Goal: Task Accomplishment & Management: Use online tool/utility

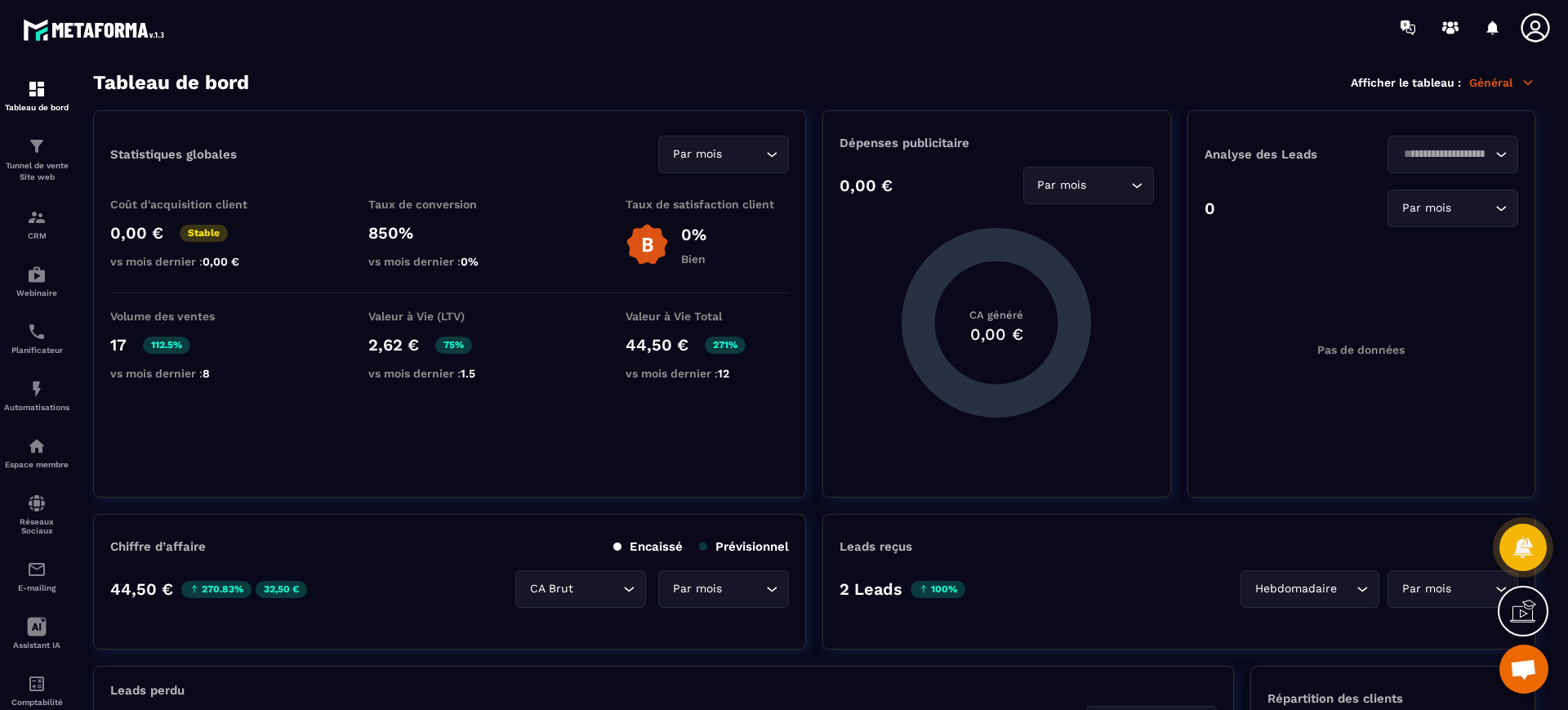
click at [36, 160] on p "Tunnel de vente Site web" at bounding box center [36, 171] width 66 height 23
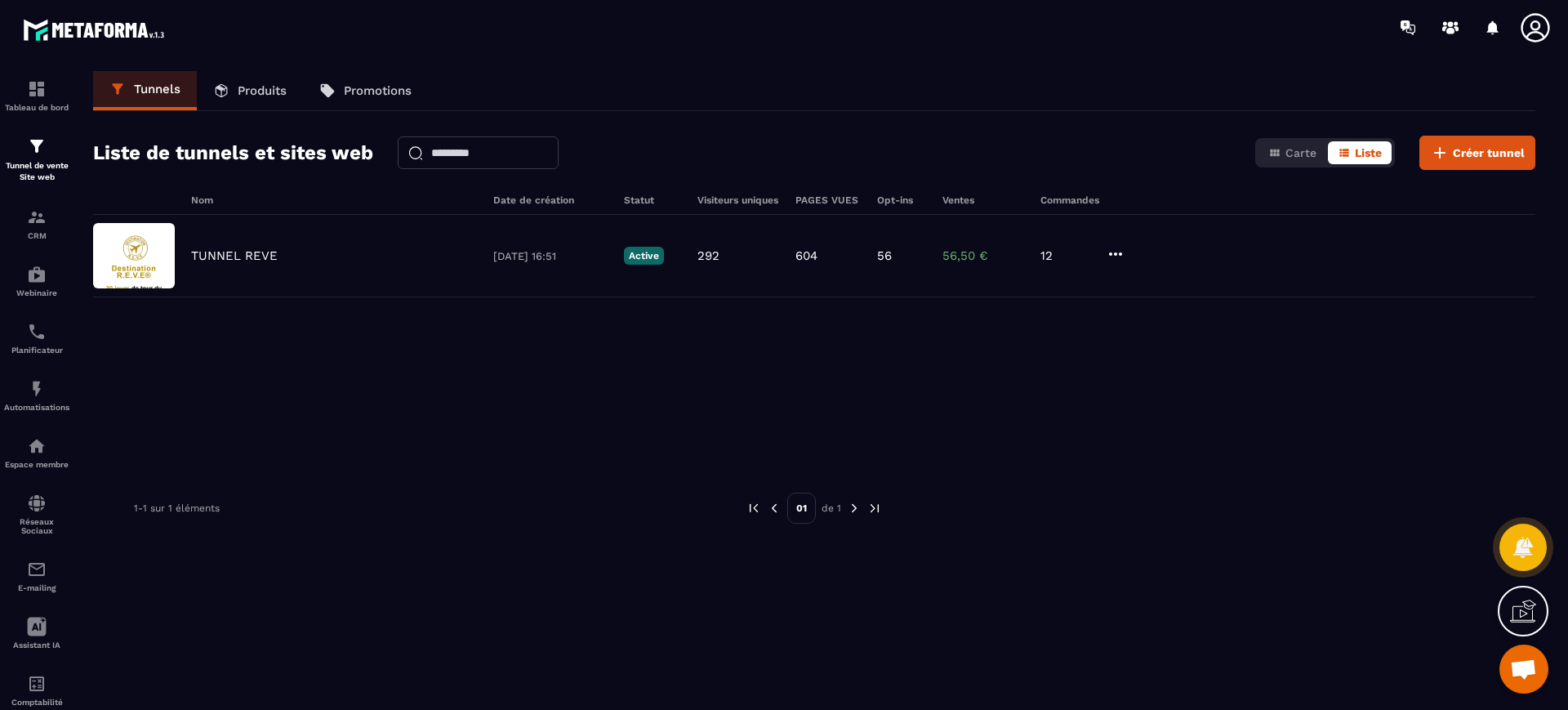
click at [0, 0] on img at bounding box center [0, 0] width 0 height 0
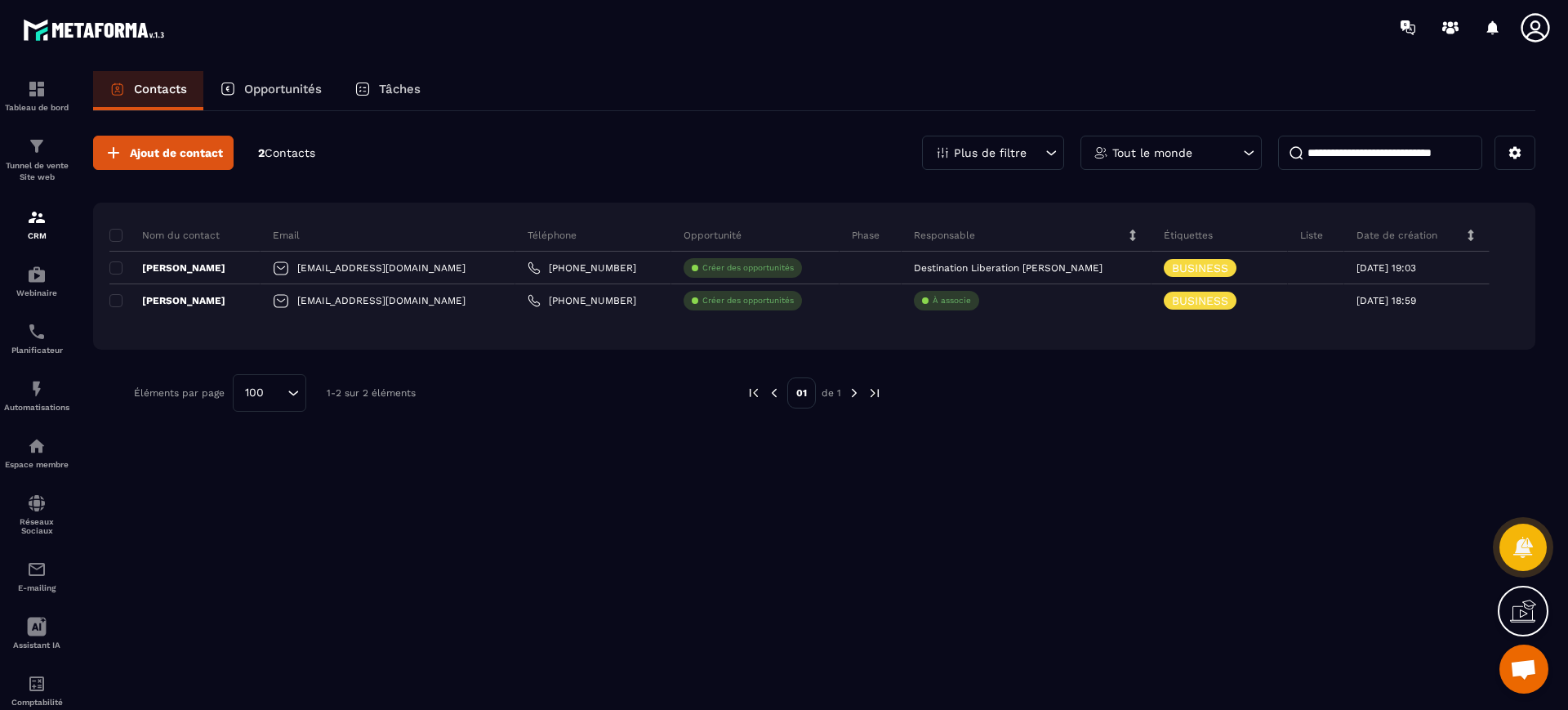
click at [41, 171] on p "Tunnel de vente Site web" at bounding box center [36, 171] width 66 height 23
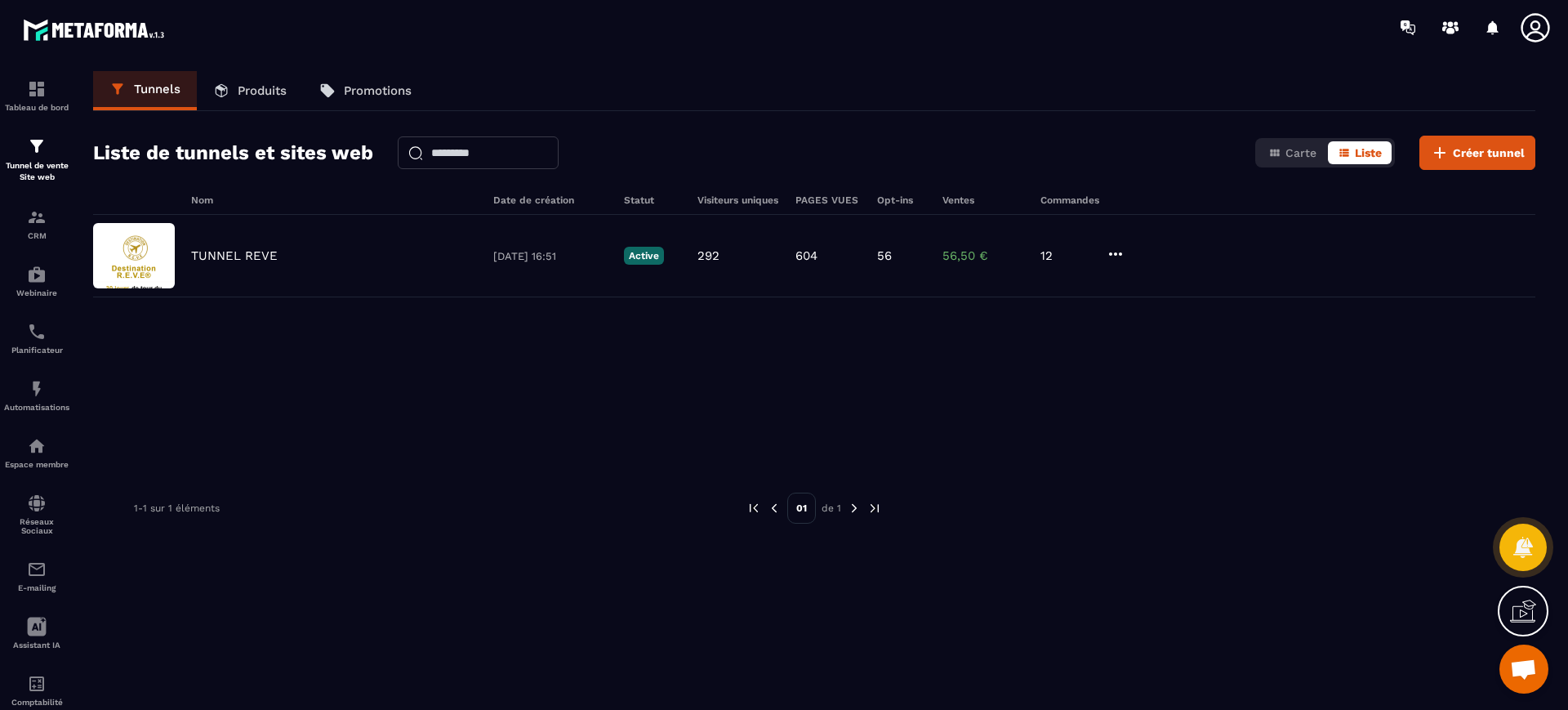
click at [260, 262] on p "TUNNEL REVE" at bounding box center [234, 255] width 86 height 15
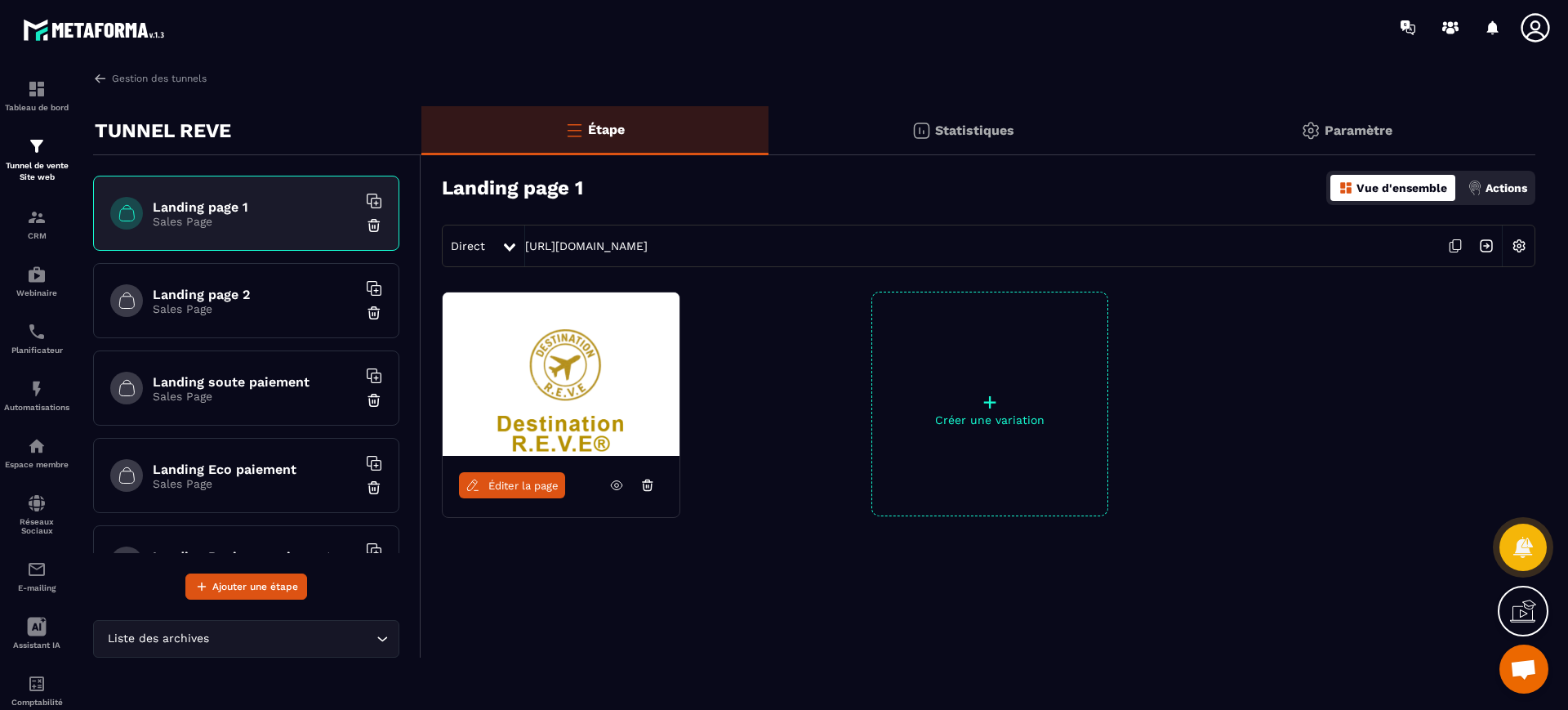
click at [1531, 252] on img at bounding box center [1519, 246] width 31 height 31
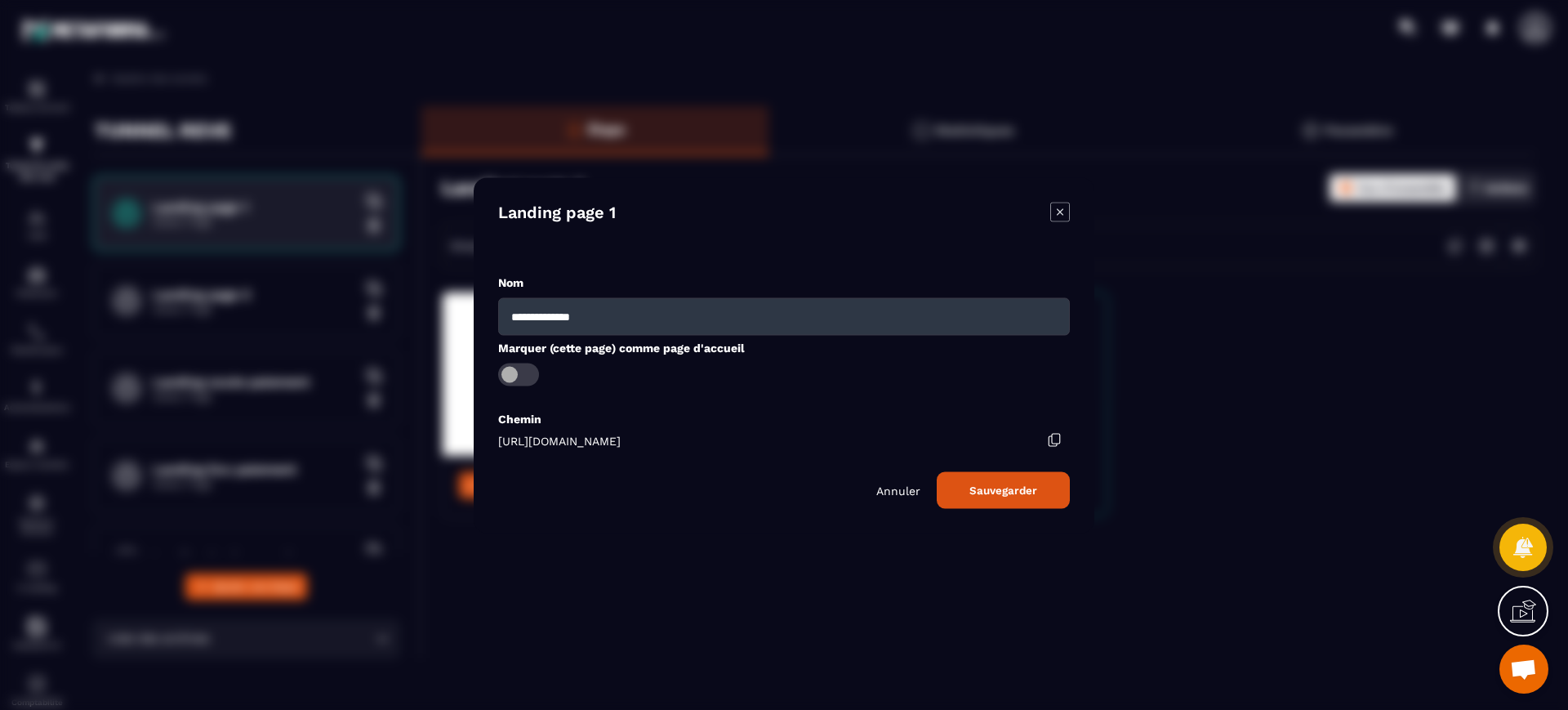
click at [881, 488] on p "Annuler" at bounding box center [898, 489] width 44 height 13
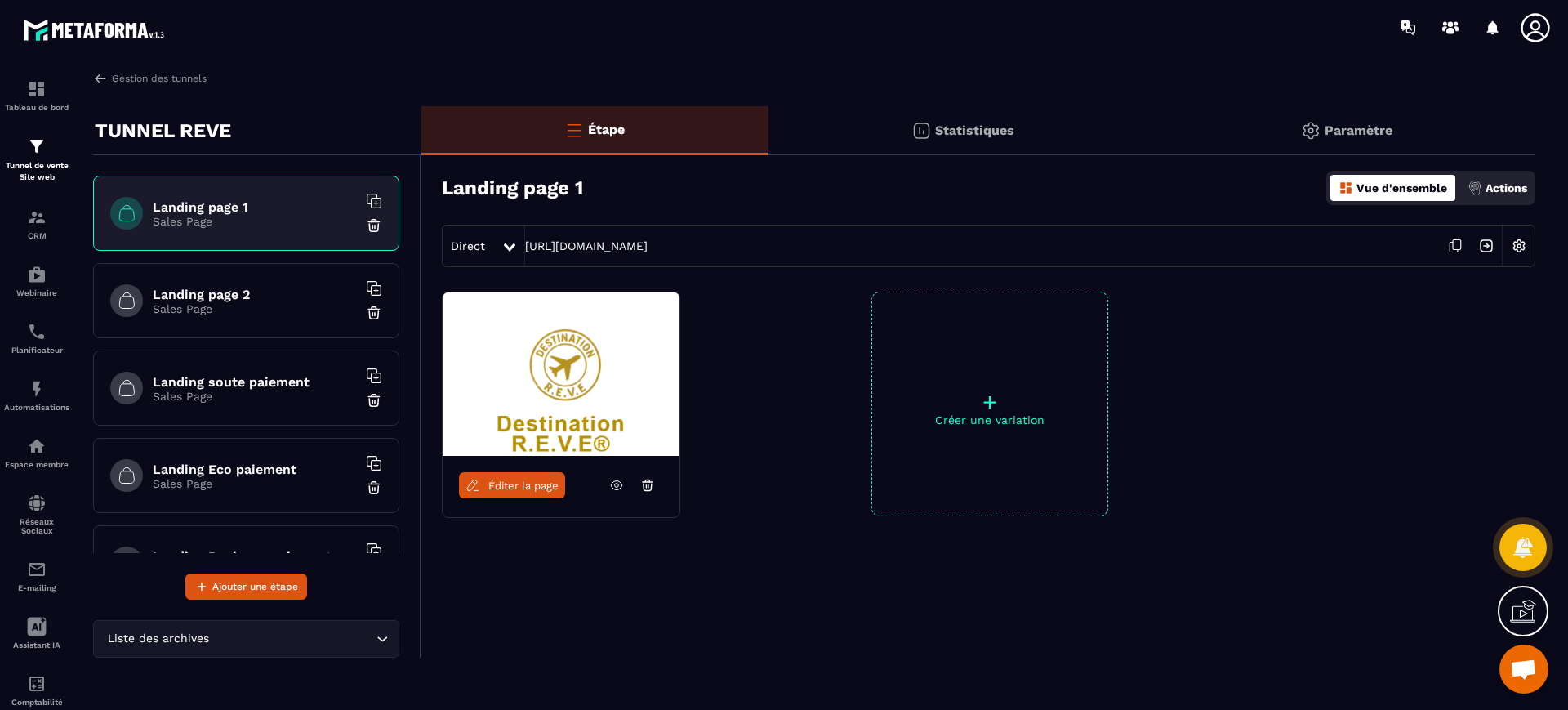
click at [1495, 183] on p "Actions" at bounding box center [1506, 187] width 41 height 13
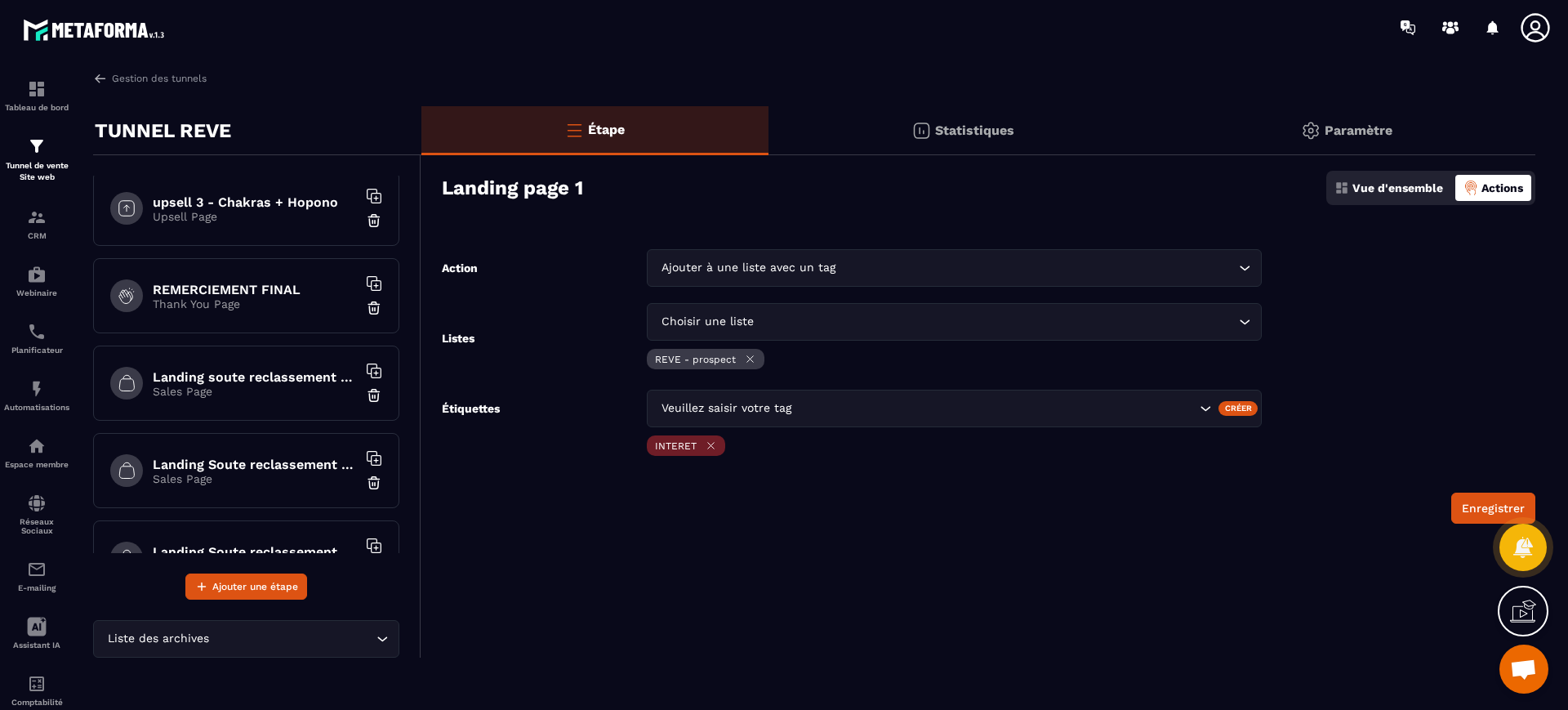
scroll to position [885, 0]
